Goal: Manage account settings

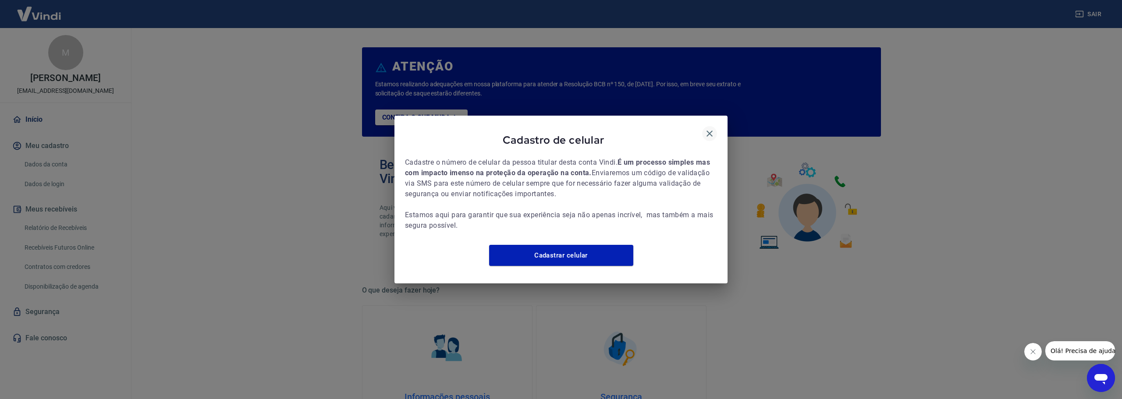
click at [711, 131] on icon "button" at bounding box center [709, 133] width 11 height 11
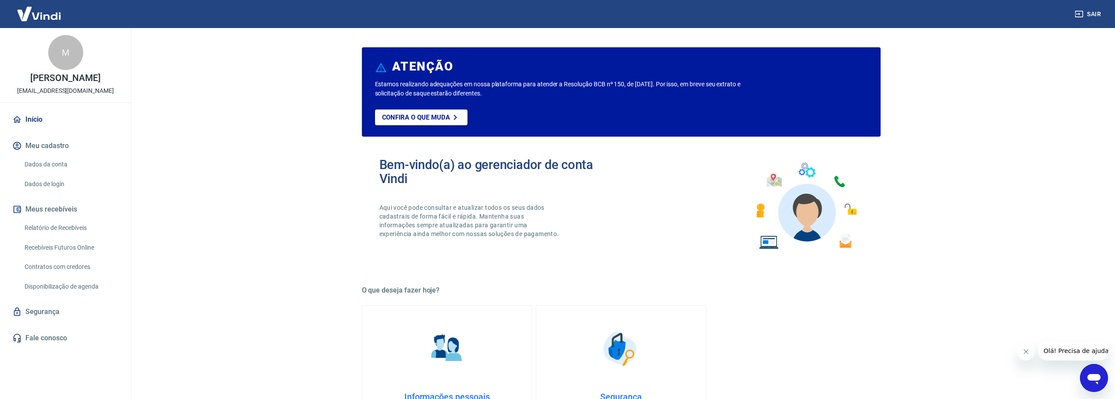
click at [48, 163] on link "Dados da conta" at bounding box center [70, 165] width 99 height 18
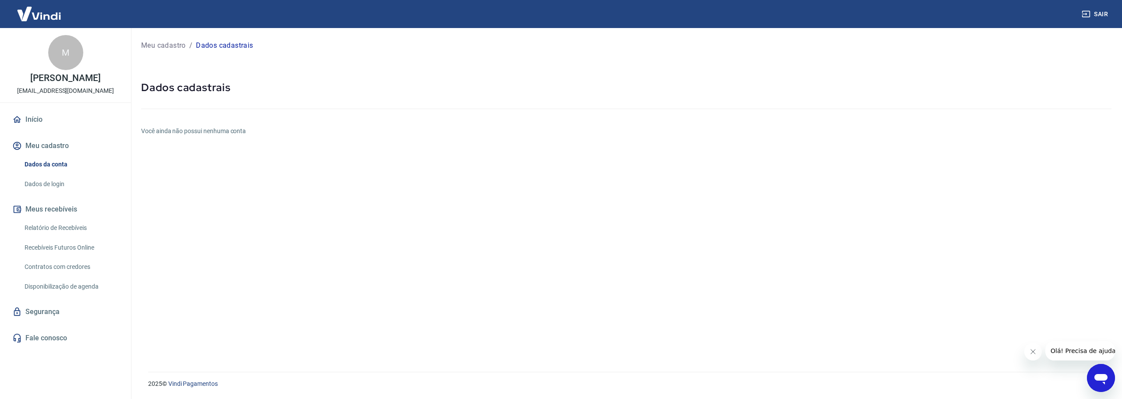
click at [28, 13] on img at bounding box center [39, 13] width 57 height 27
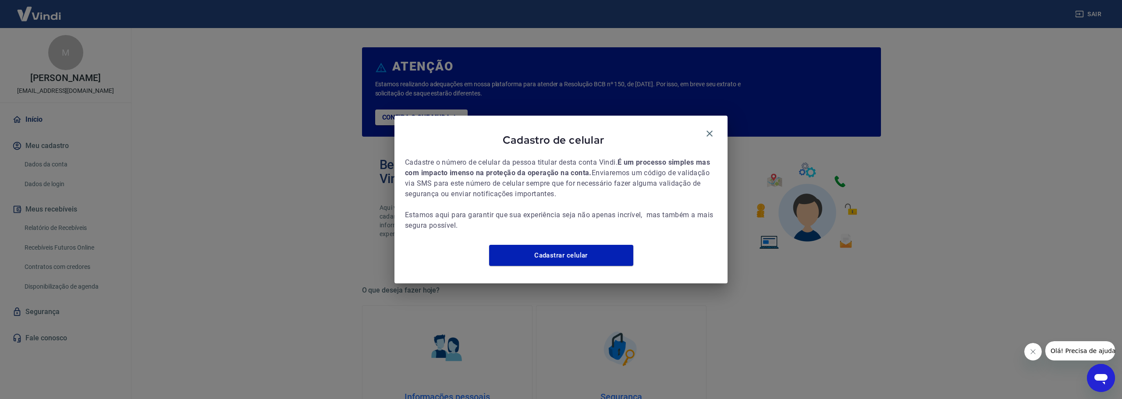
click at [1099, 12] on div "Cadastro de celular Cadastre o número de celular da pessoa titular [PERSON_NAME…" at bounding box center [561, 199] width 1122 height 399
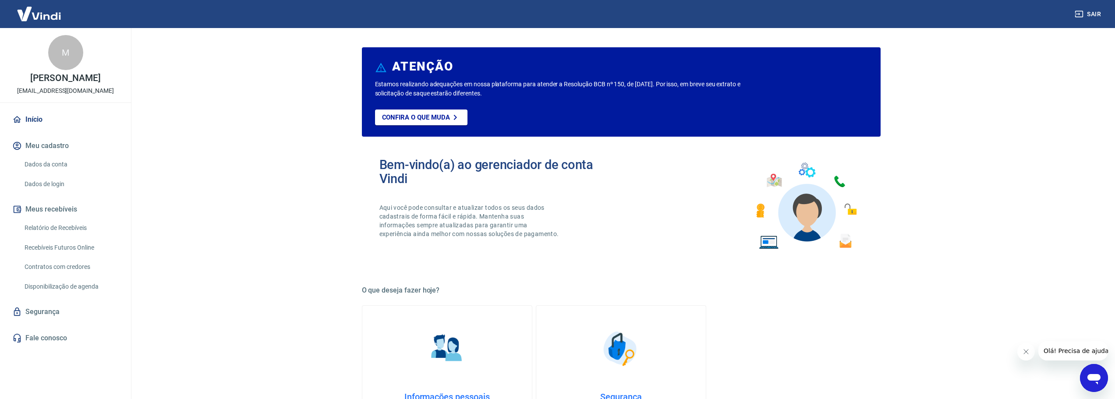
click at [1092, 16] on button "Sair" at bounding box center [1089, 14] width 32 height 16
